Goal: Transaction & Acquisition: Download file/media

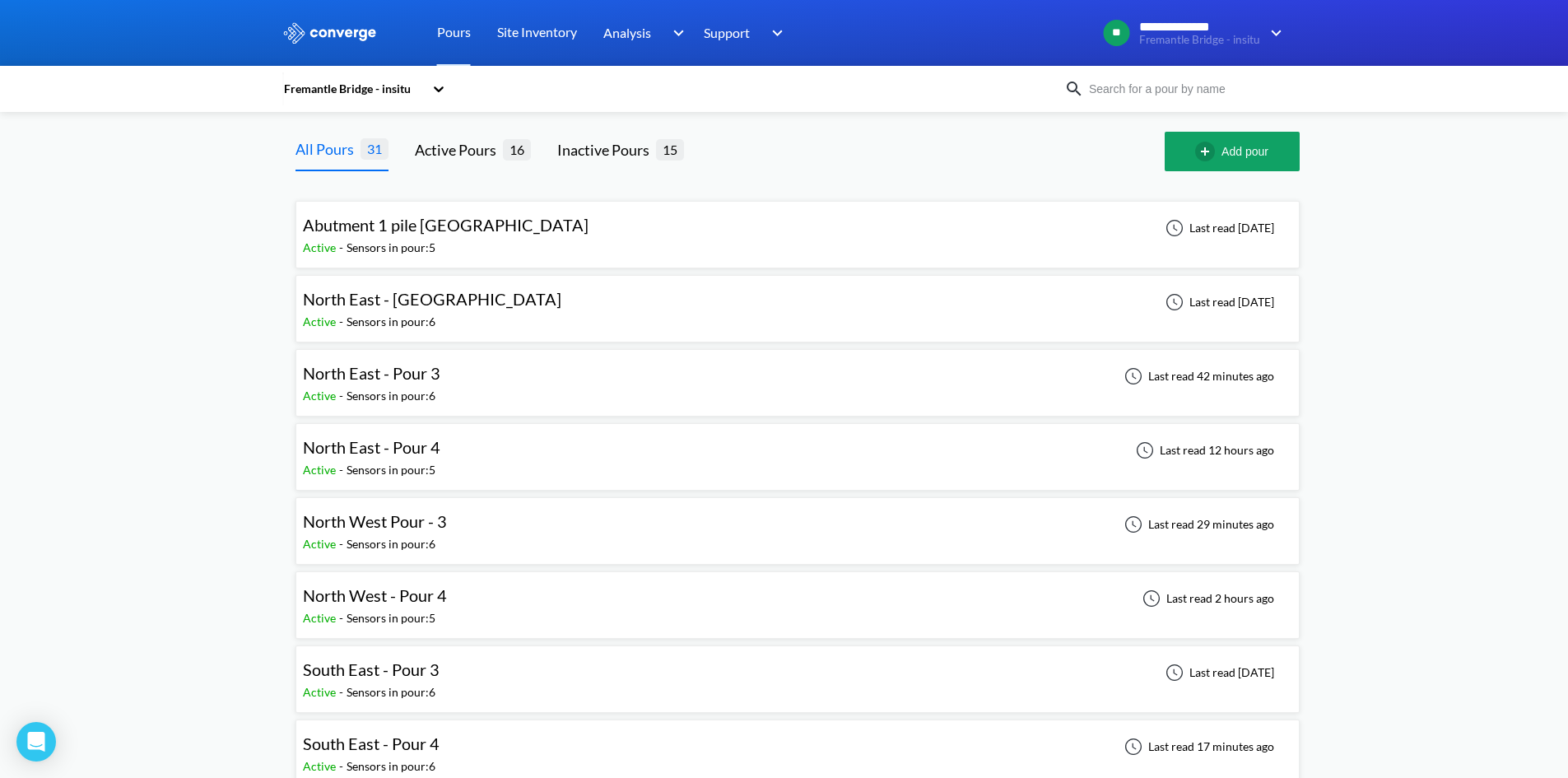
click at [481, 523] on div "North West Pour - 3 Active - Sensors in pour: 6 Last read 29 minutes ago" at bounding box center [797, 531] width 989 height 52
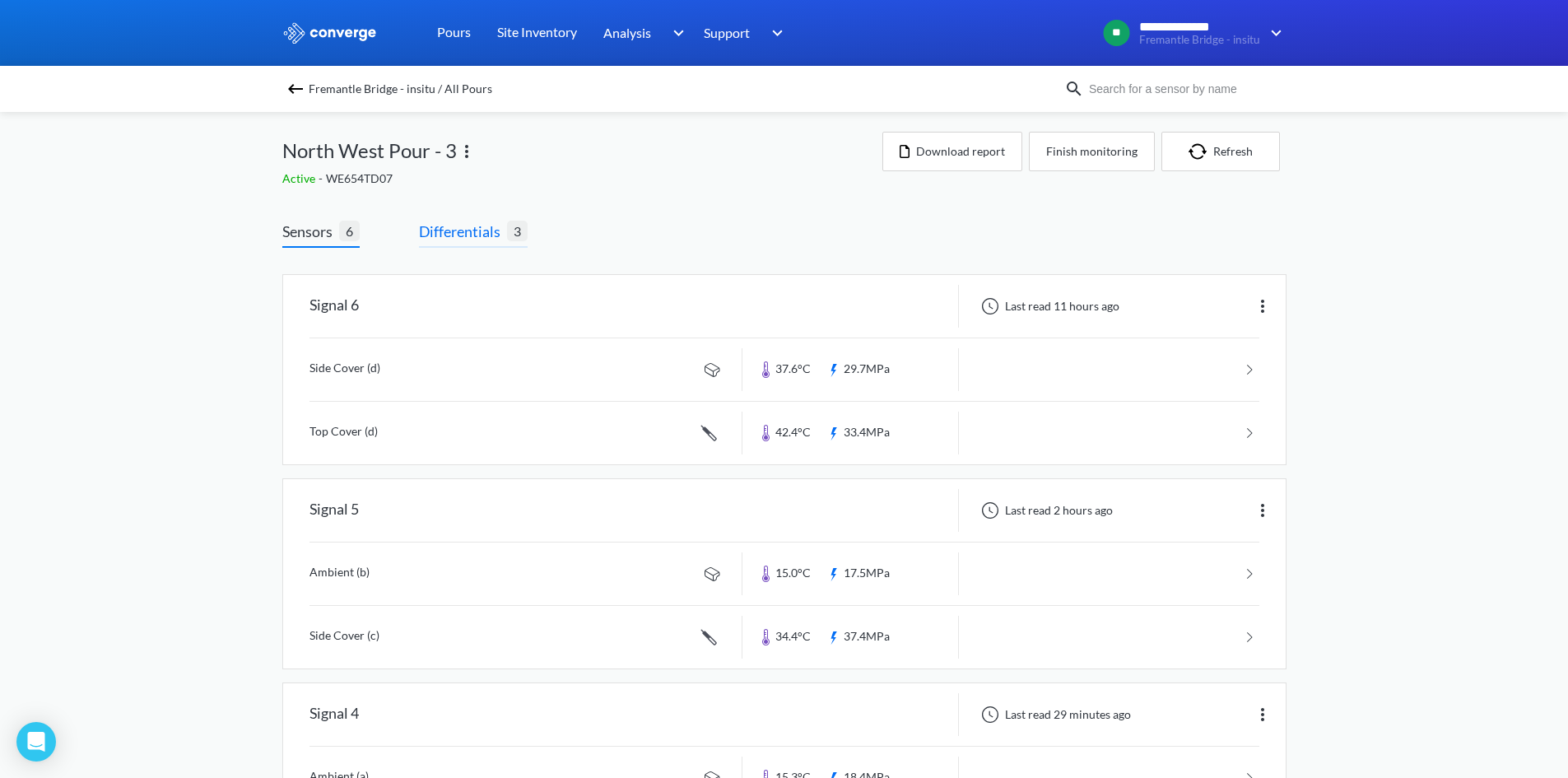
click at [485, 239] on span "Differentials" at bounding box center [463, 232] width 88 height 23
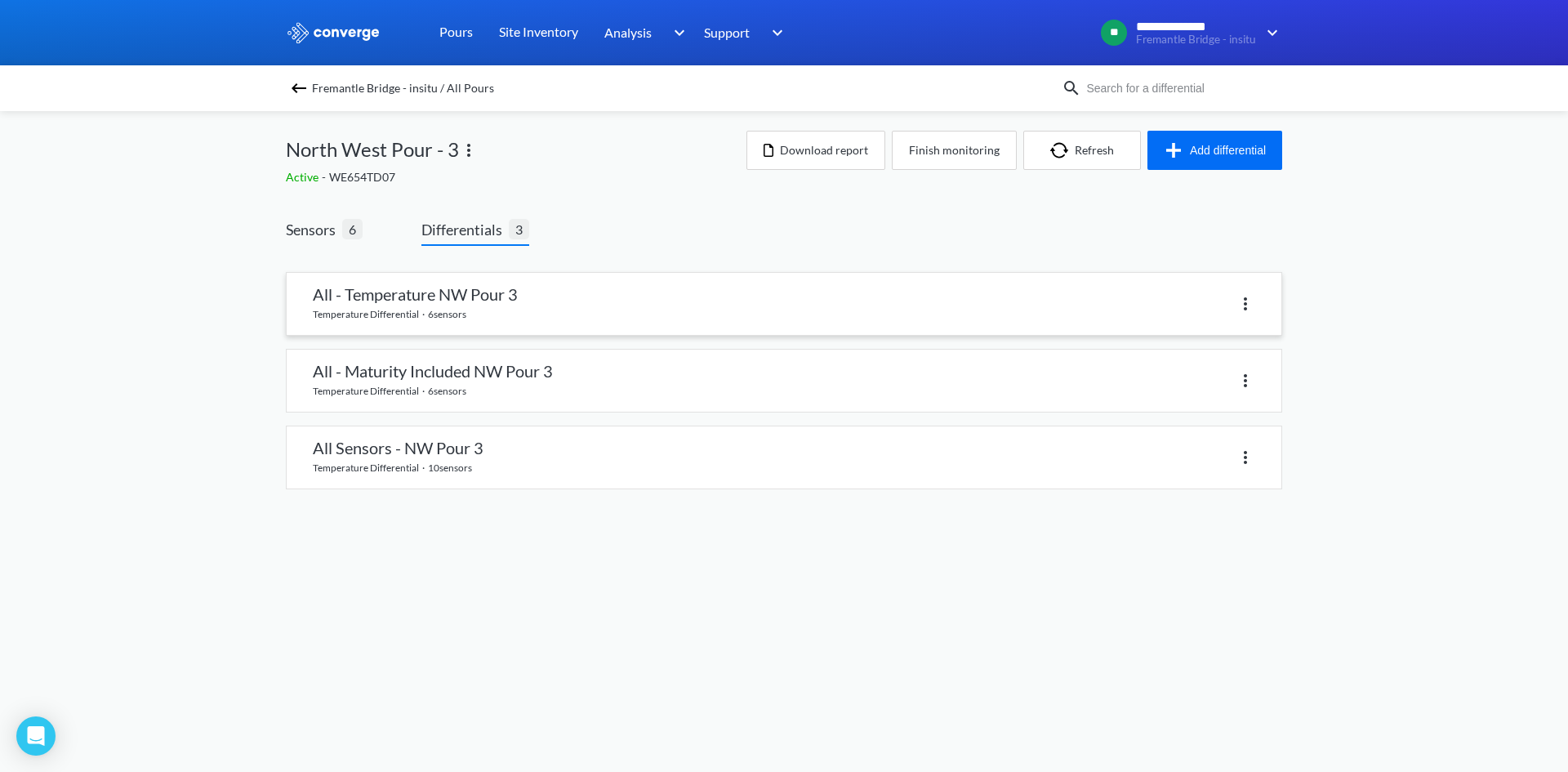
click at [548, 312] on link at bounding box center [784, 304] width 995 height 62
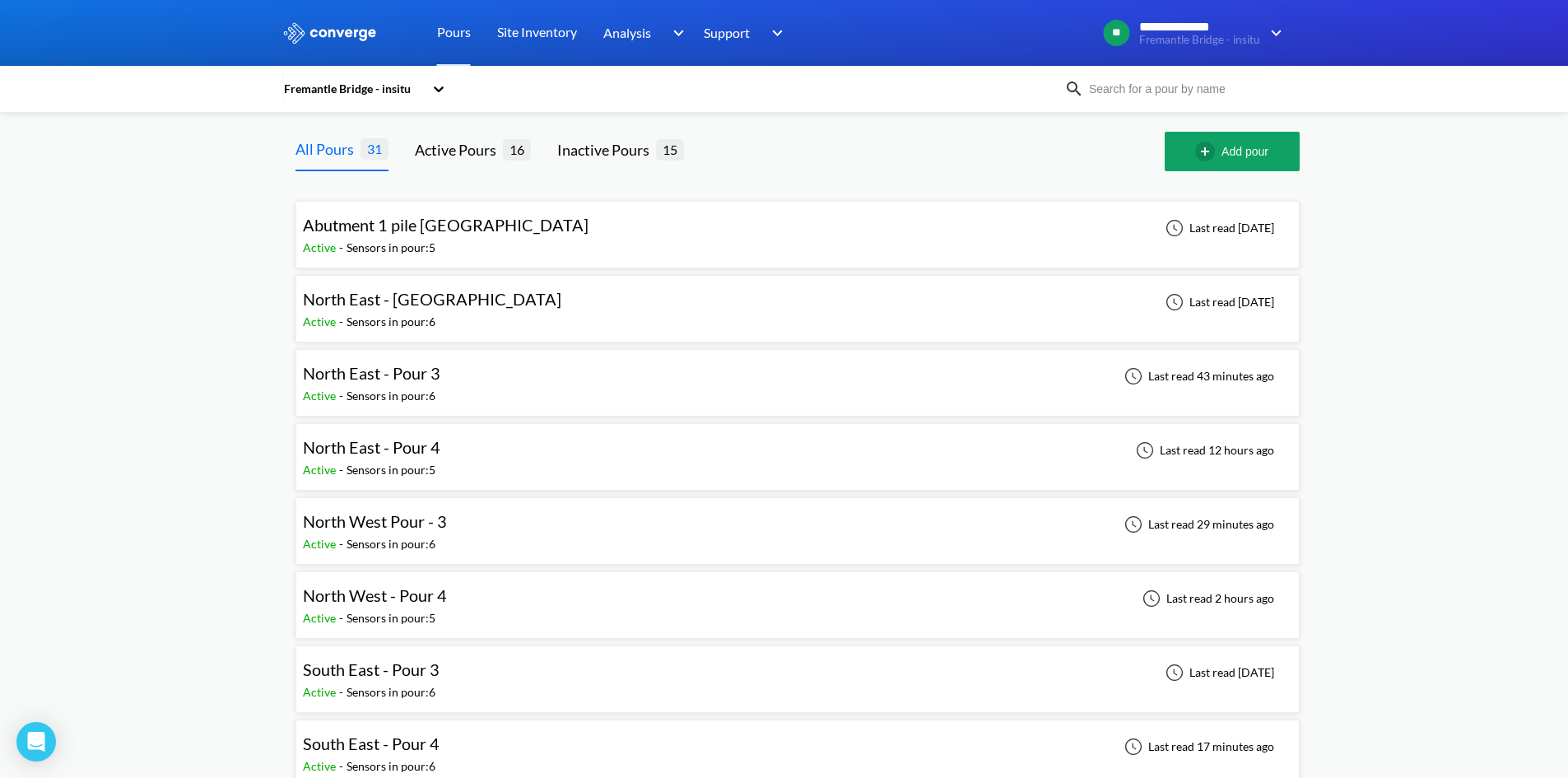
click at [407, 533] on div "North West Pour - 3" at bounding box center [375, 521] width 144 height 25
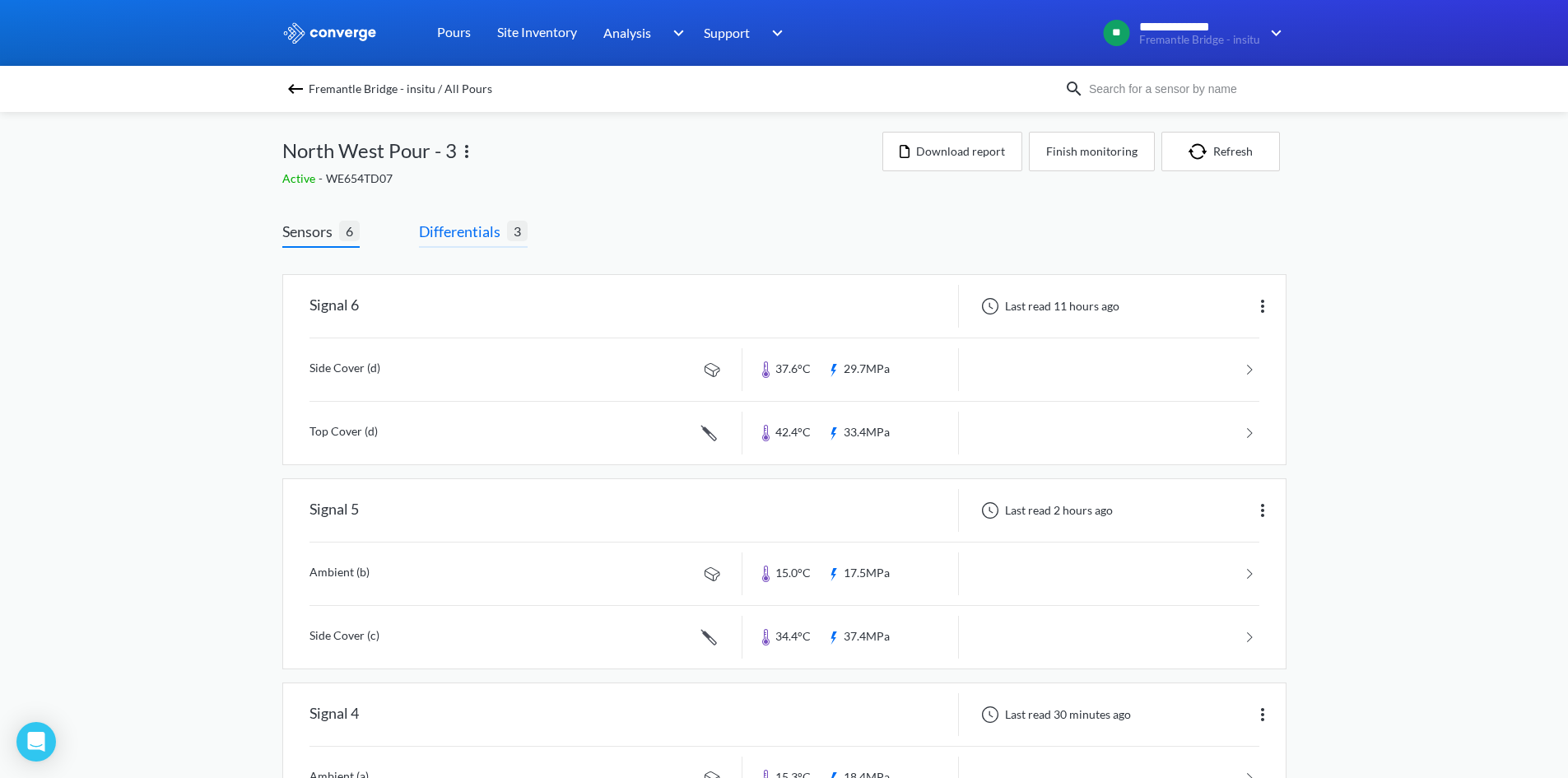
click at [462, 233] on span "Differentials" at bounding box center [463, 232] width 88 height 23
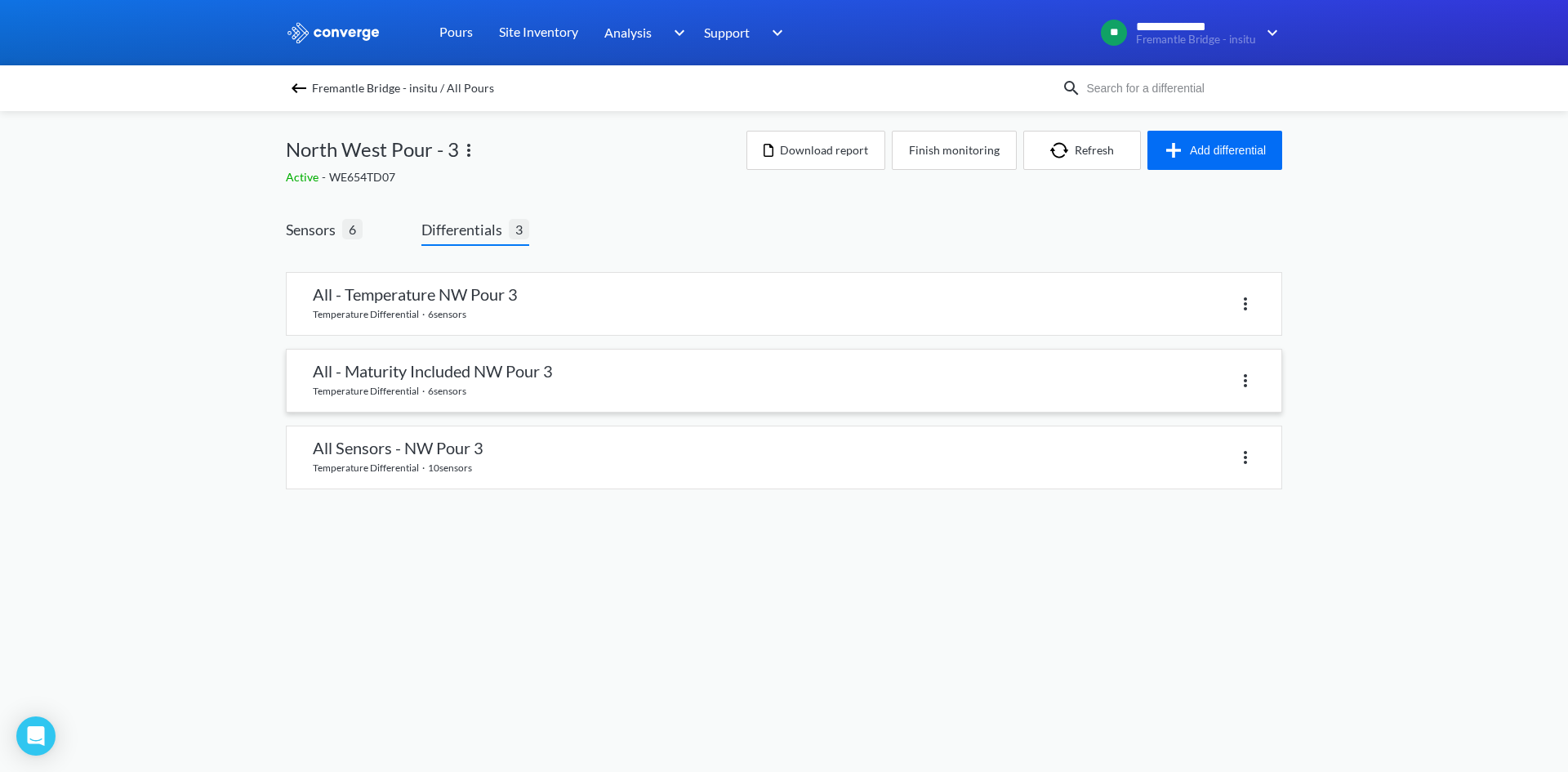
click at [497, 394] on link at bounding box center [784, 381] width 995 height 62
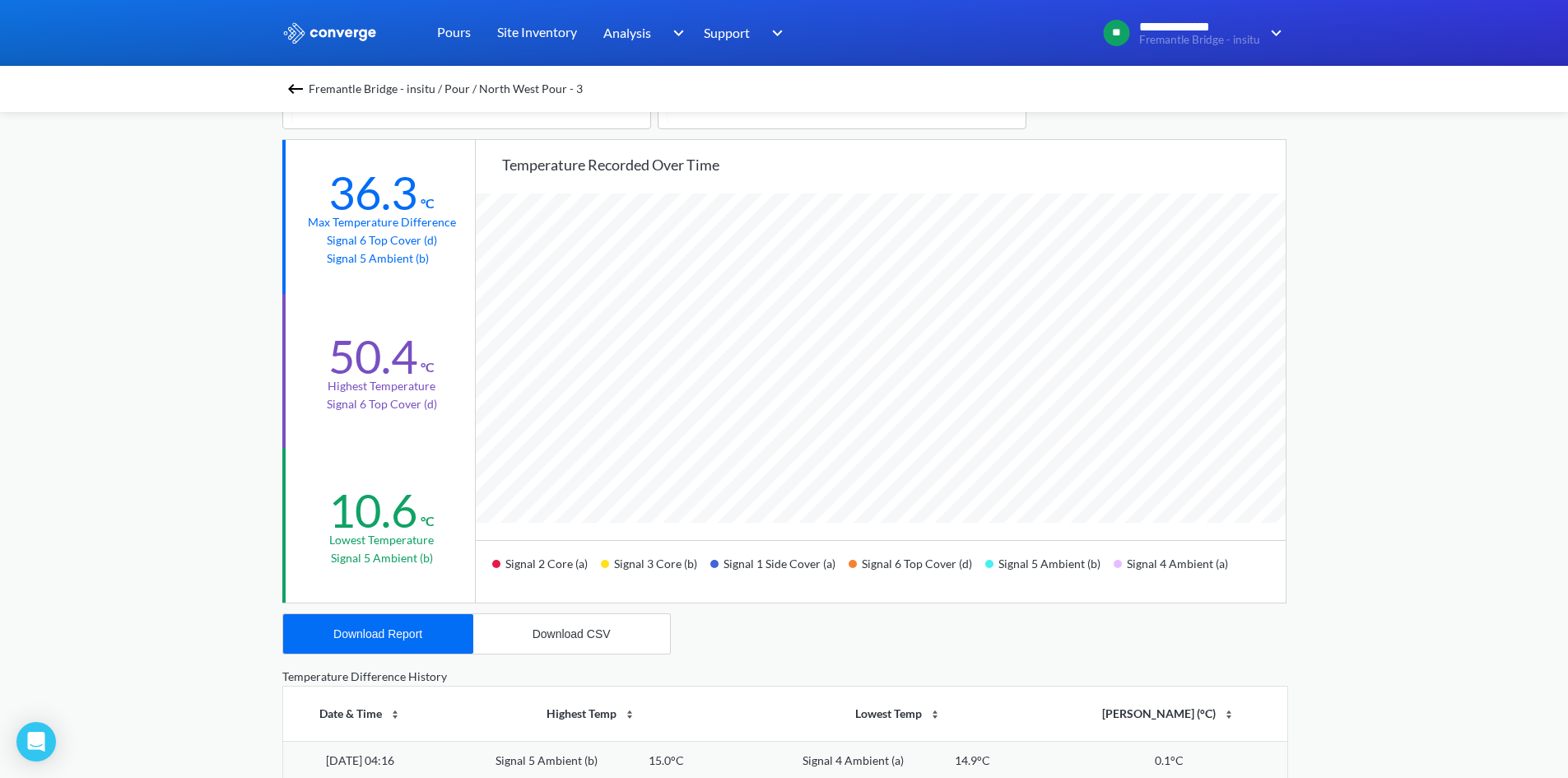
scroll to position [165, 0]
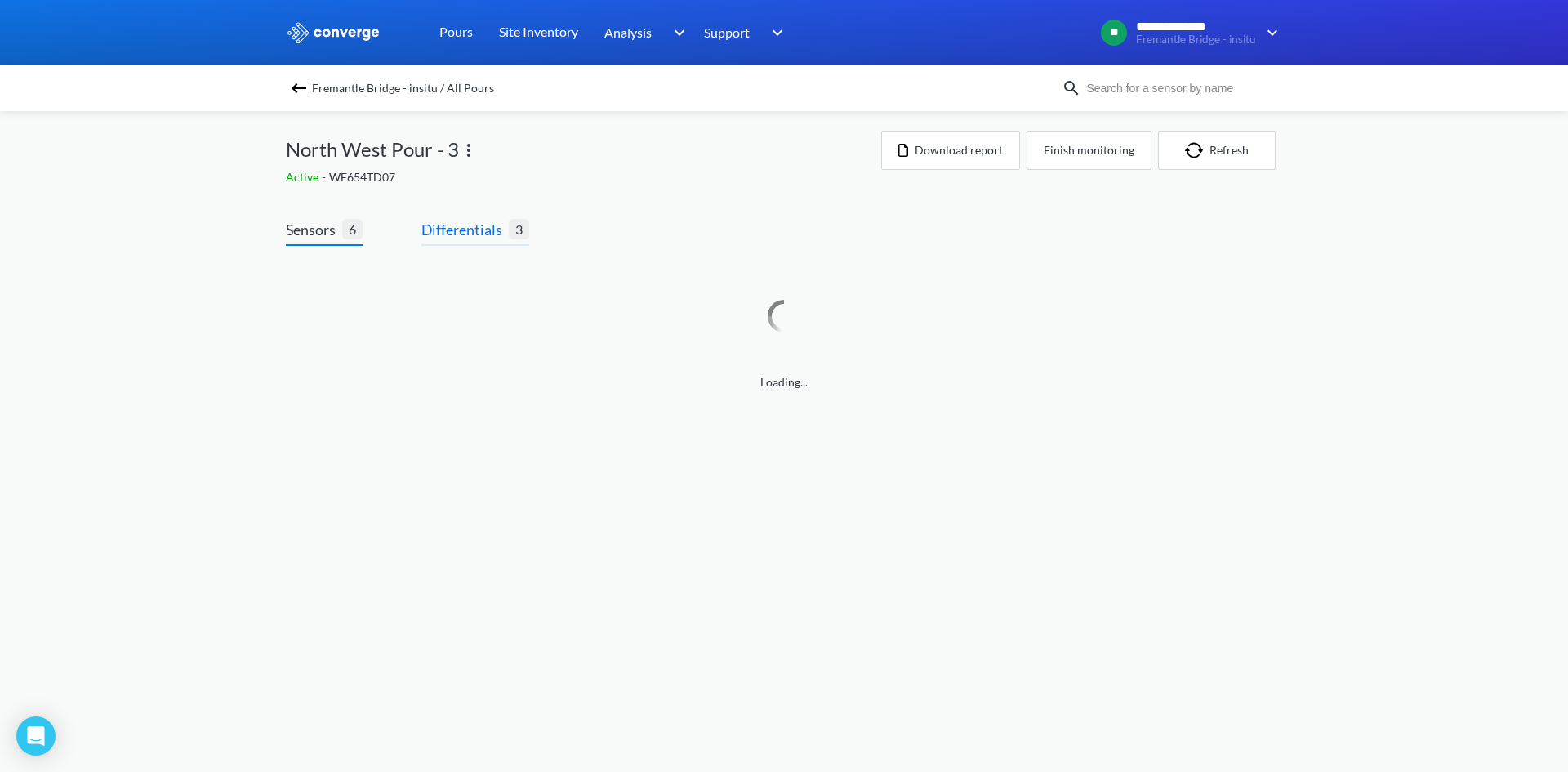
click at [457, 235] on span "Differentials" at bounding box center [464, 230] width 87 height 23
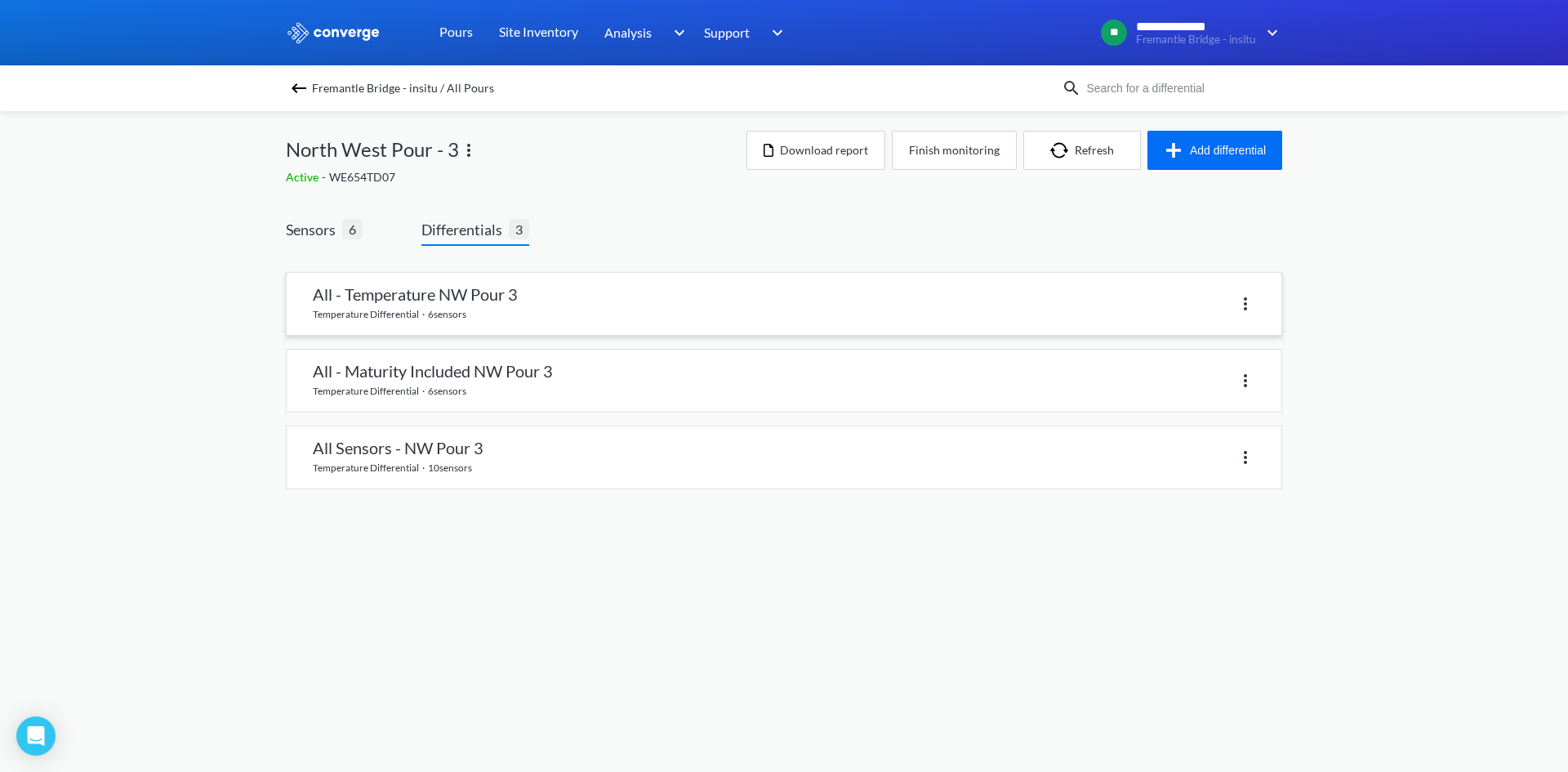
click at [448, 292] on link at bounding box center [784, 304] width 995 height 62
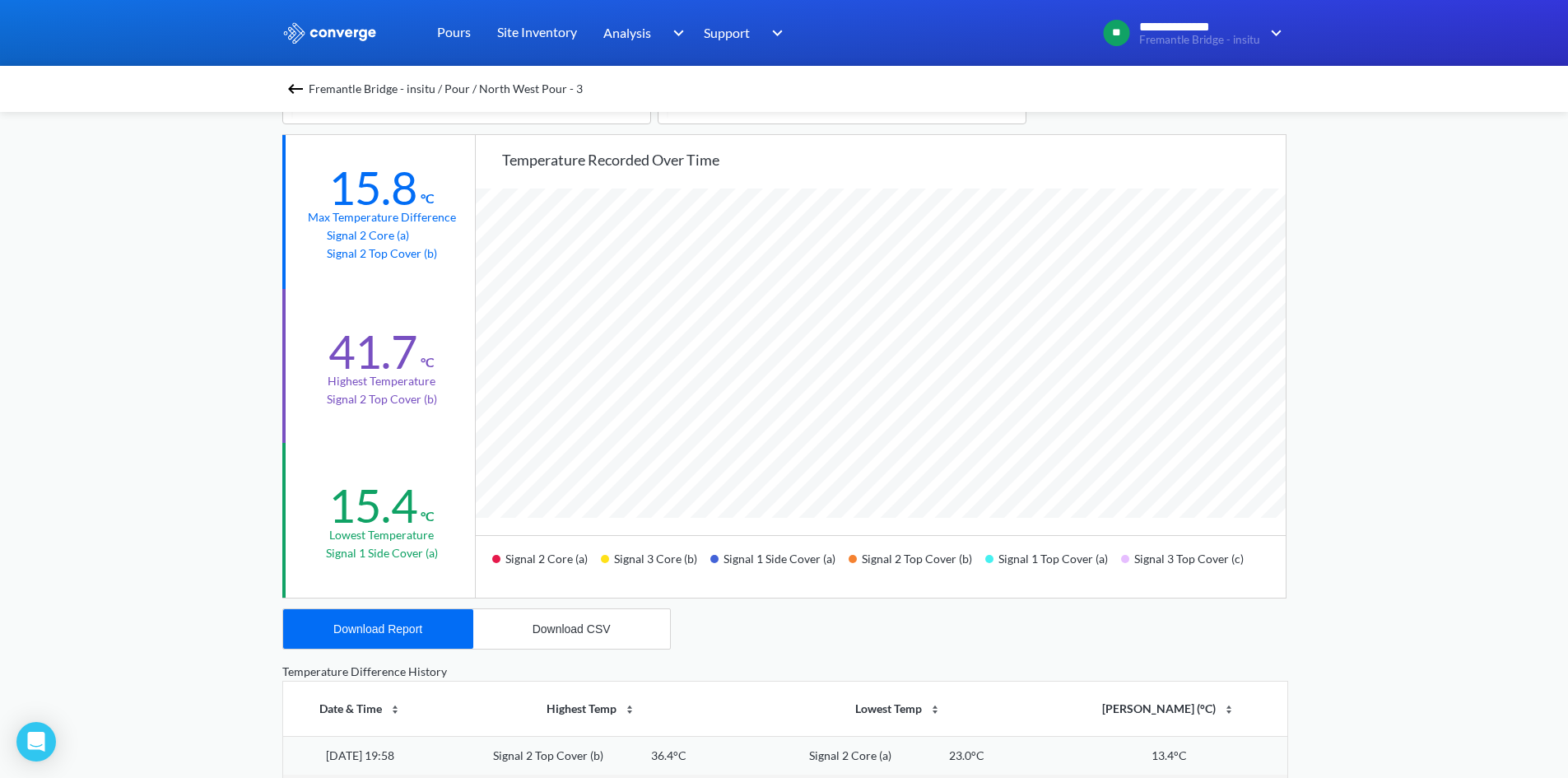
scroll to position [165, 0]
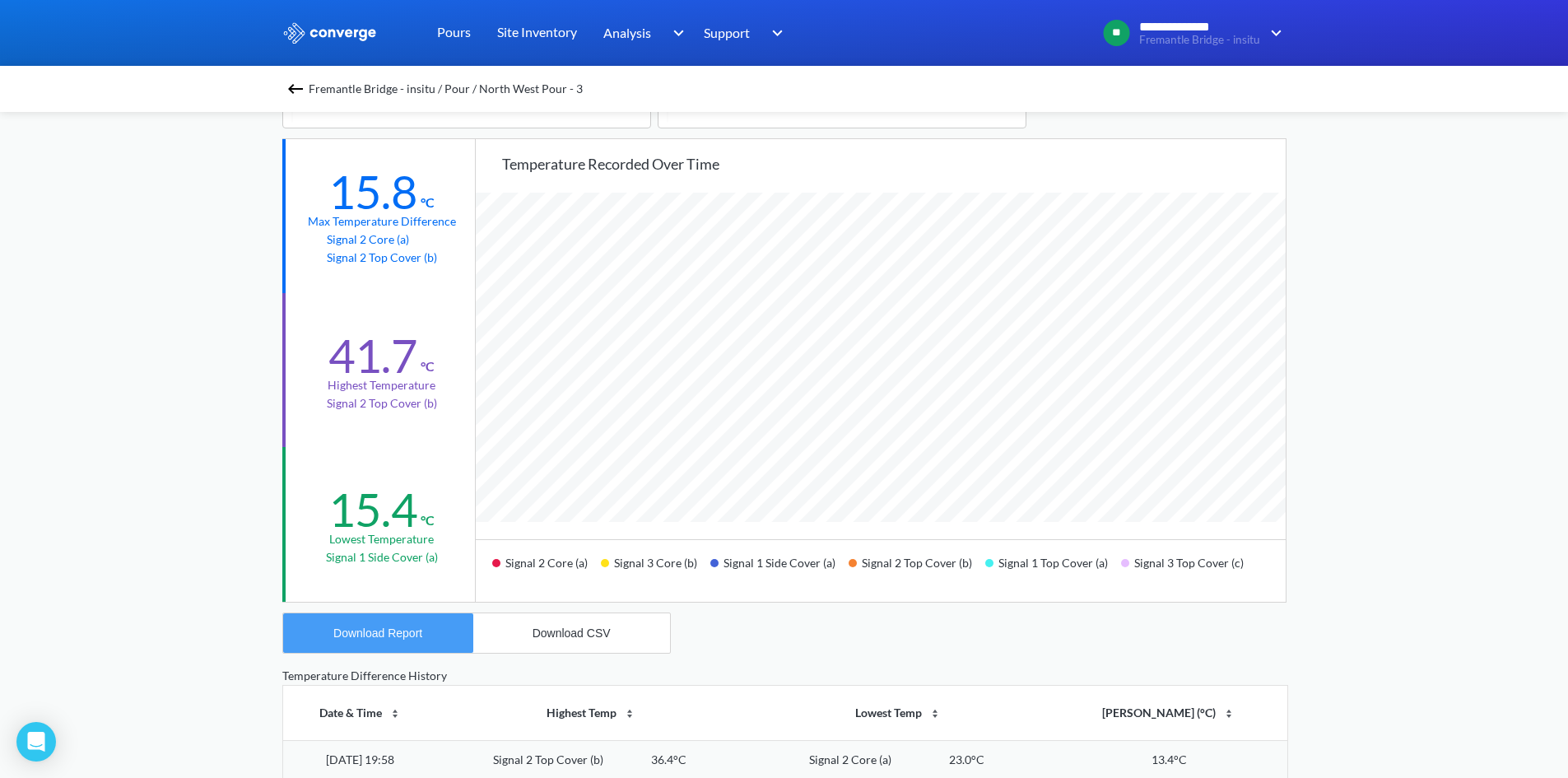
click at [400, 636] on div "Download Report" at bounding box center [378, 634] width 89 height 14
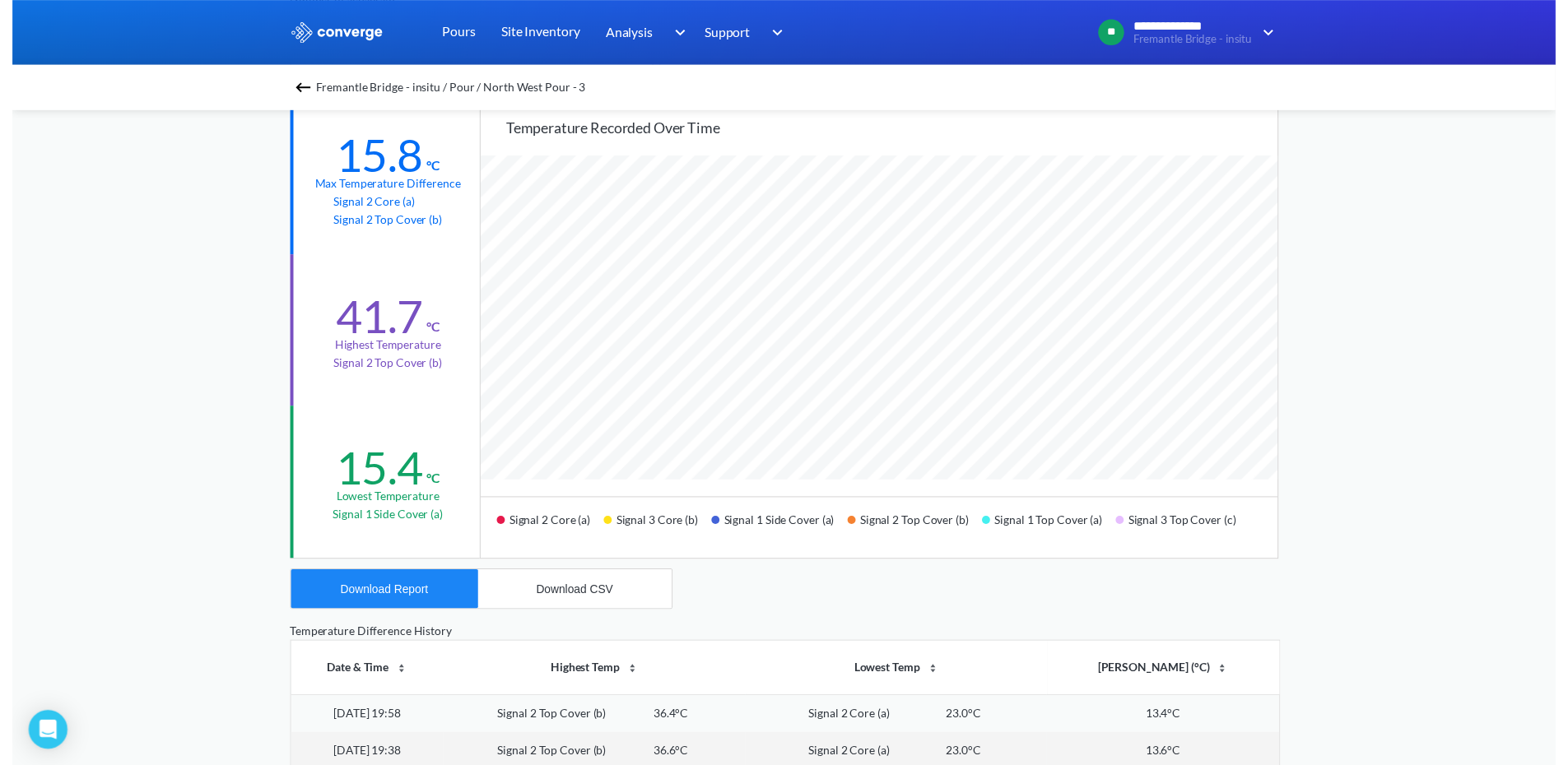
scroll to position [0, 0]
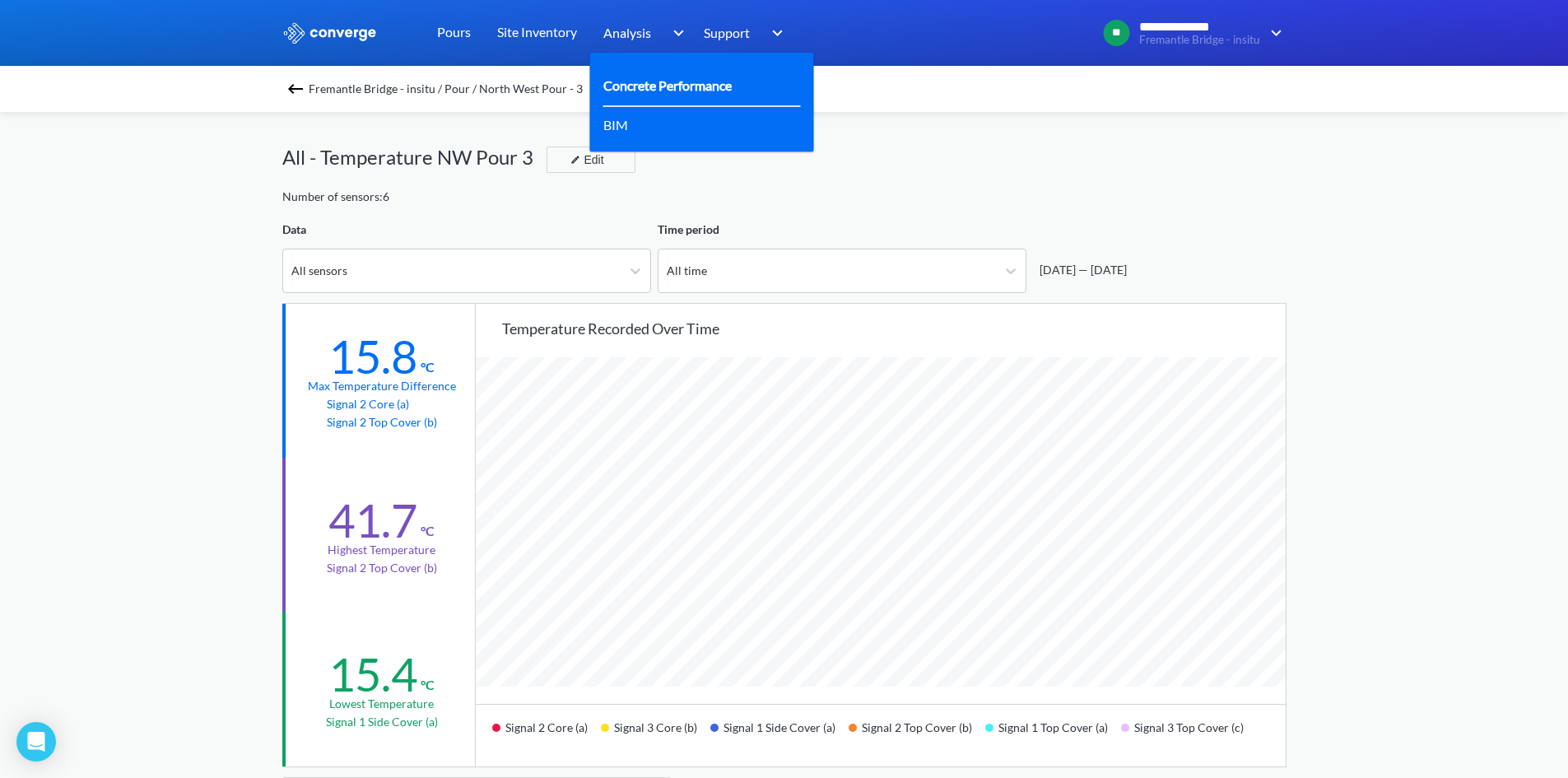
click at [649, 81] on link "Concrete Performance" at bounding box center [667, 84] width 129 height 20
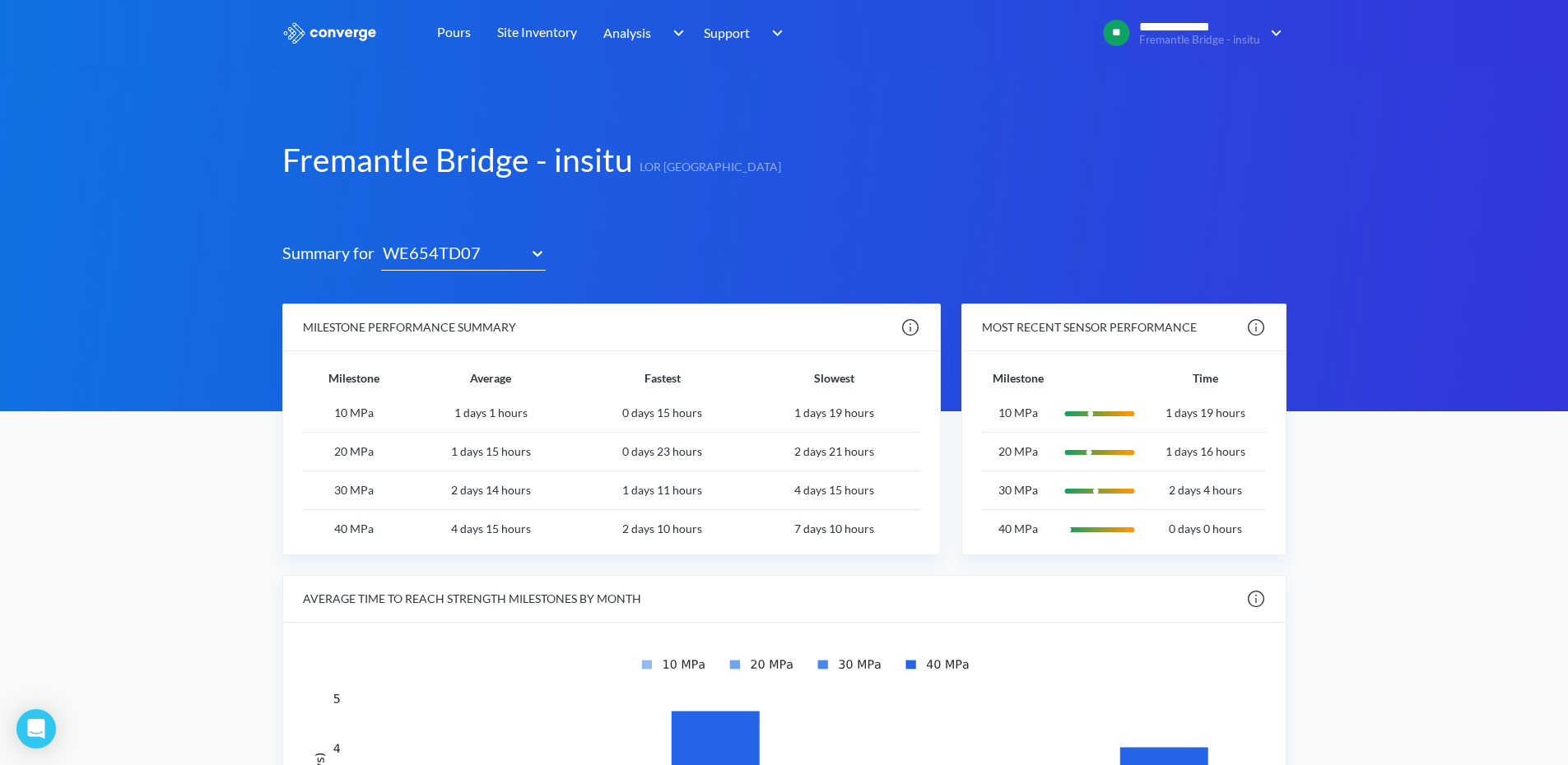
click at [540, 249] on icon at bounding box center [537, 253] width 16 height 16
click at [467, 38] on link "Pours" at bounding box center [453, 33] width 34 height 66
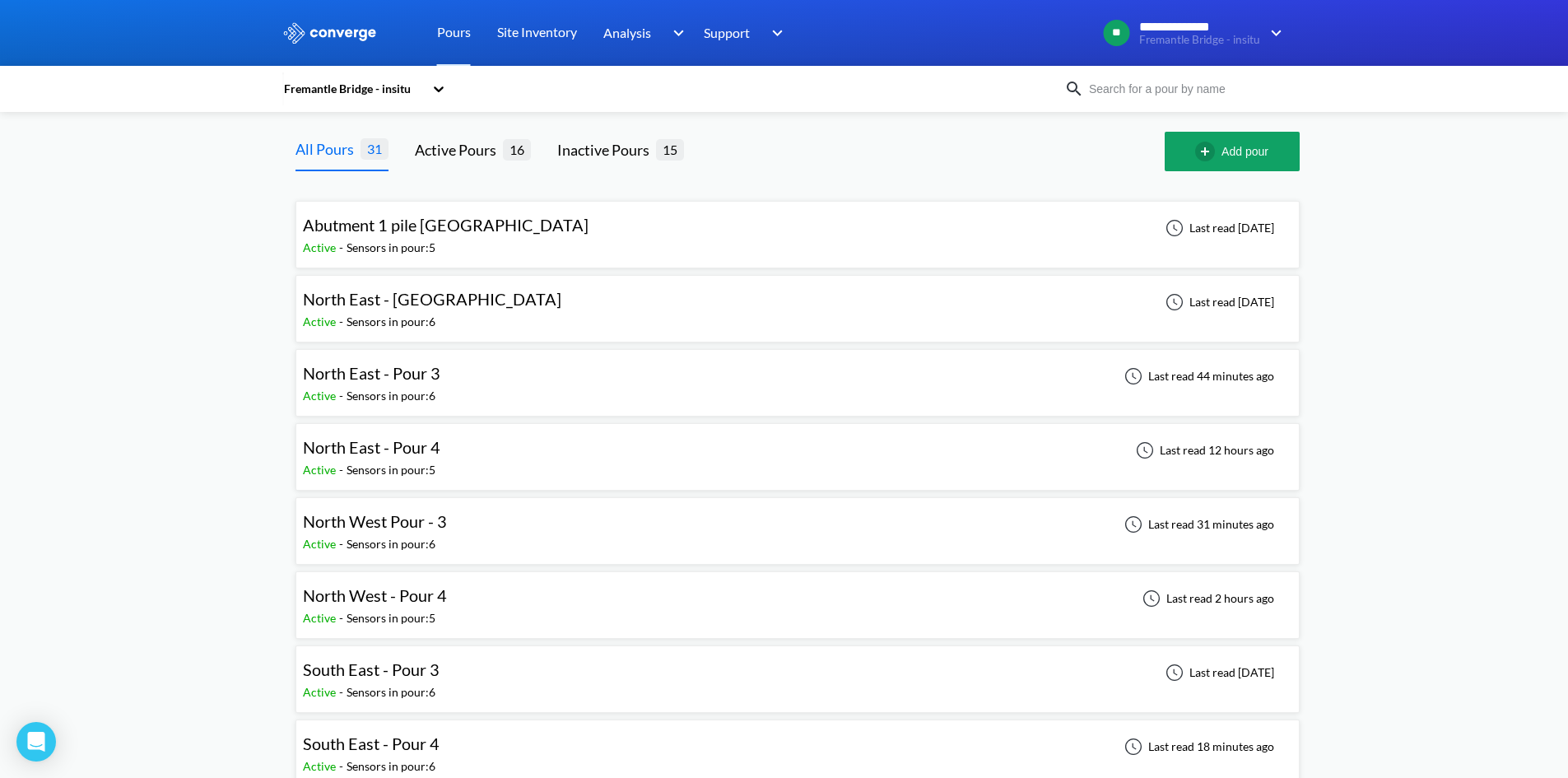
click at [378, 524] on span "North West Pour - 3" at bounding box center [375, 521] width 144 height 19
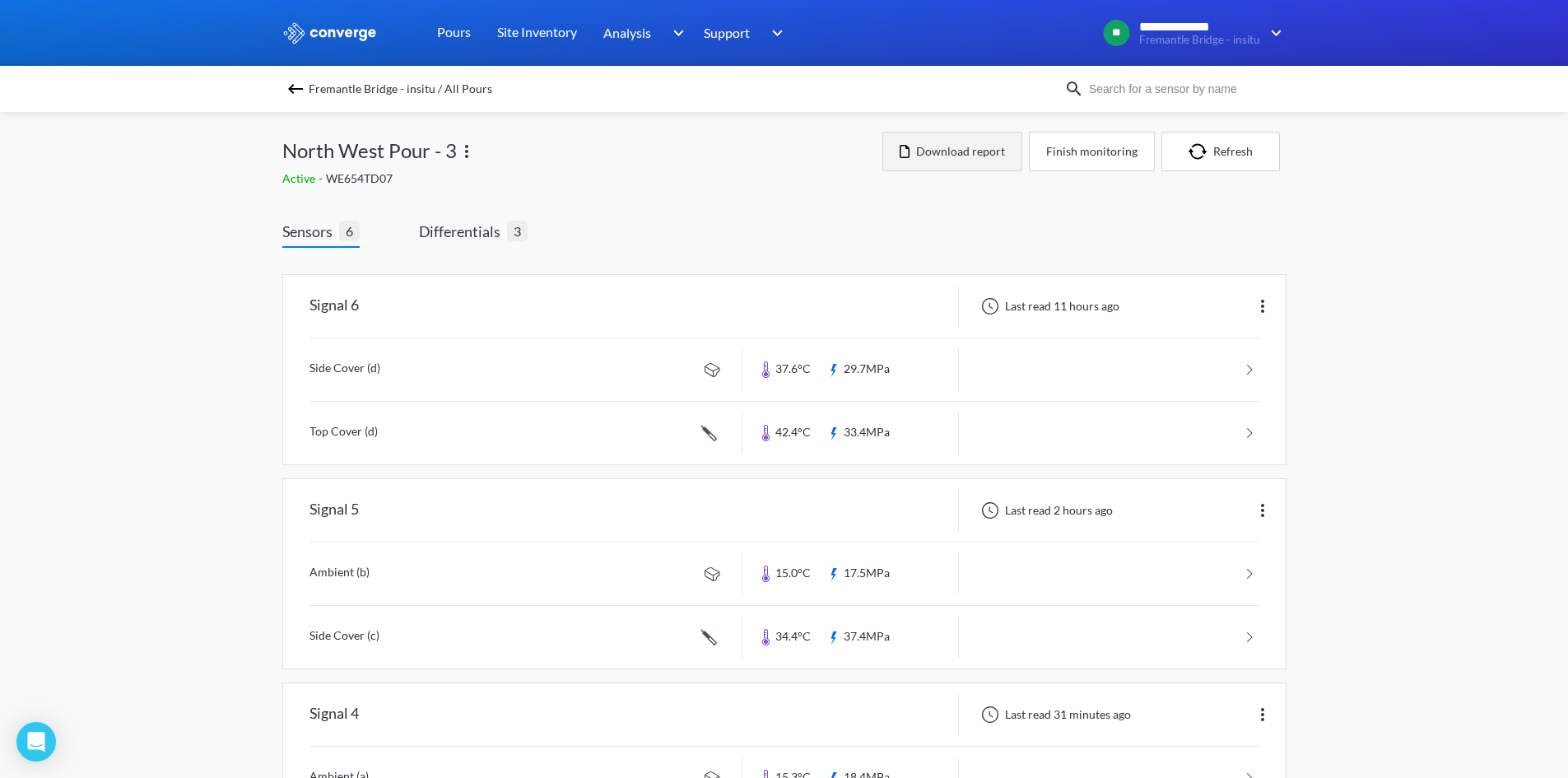
click at [933, 158] on button "Download report" at bounding box center [952, 151] width 139 height 40
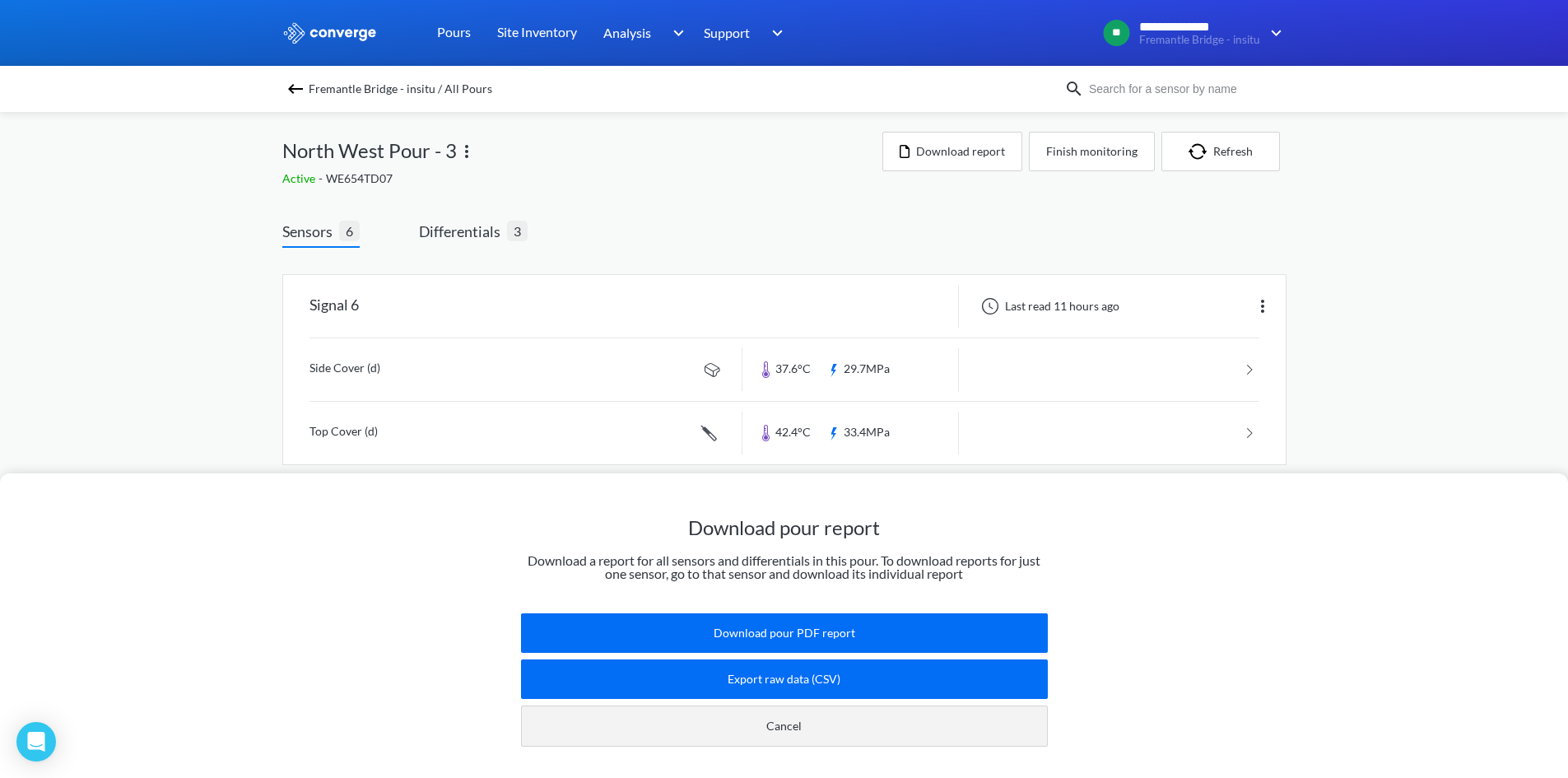
click at [781, 714] on button "Cancel" at bounding box center [784, 726] width 527 height 41
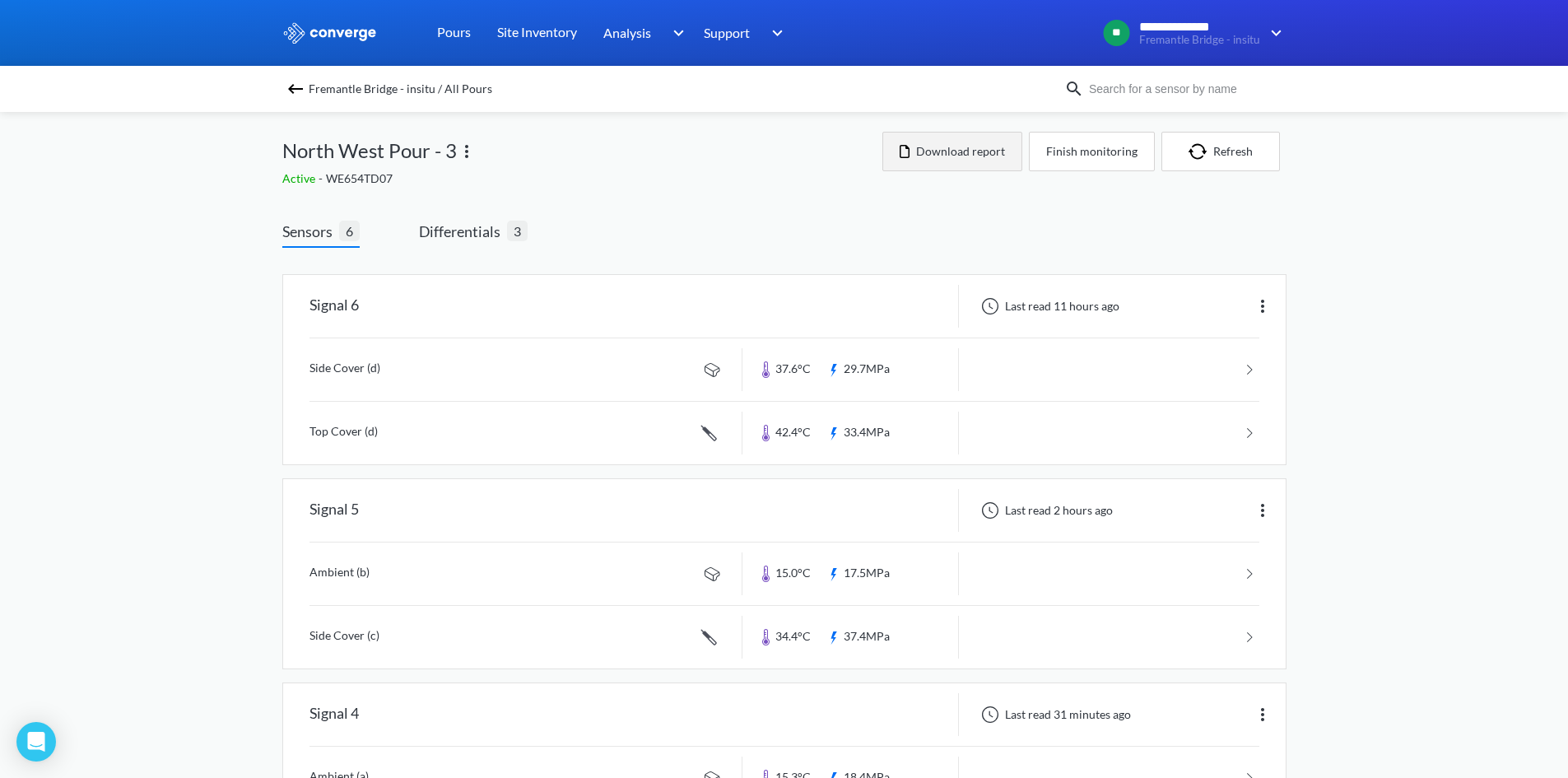
click at [981, 149] on button "Download report" at bounding box center [952, 151] width 139 height 40
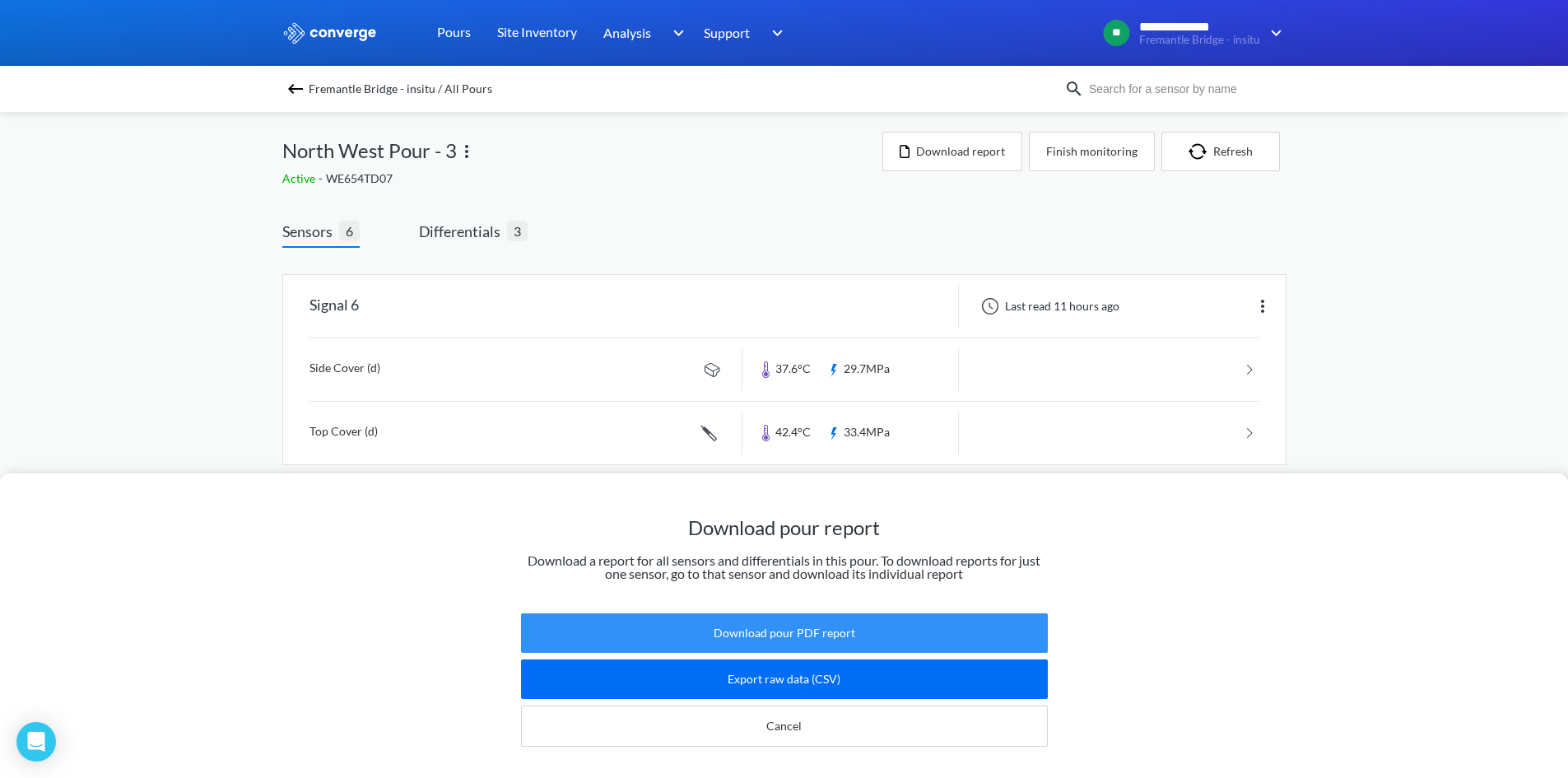
click at [812, 626] on button "Download pour PDF report" at bounding box center [784, 633] width 527 height 40
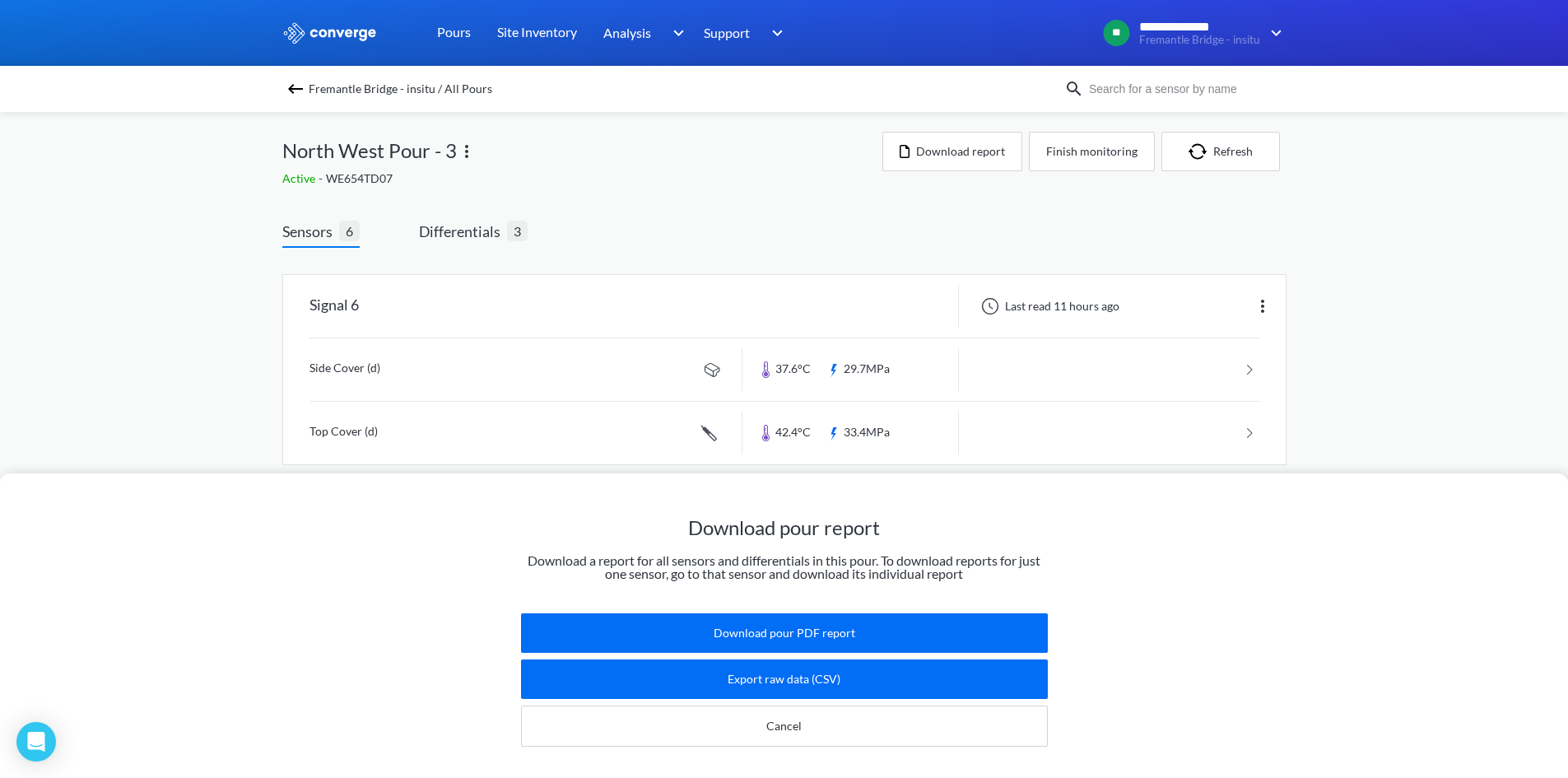
click at [169, 265] on div "Download pour report Download a report for all sensors and differentials in thi…" at bounding box center [784, 389] width 1568 height 778
